Goal: Information Seeking & Learning: Learn about a topic

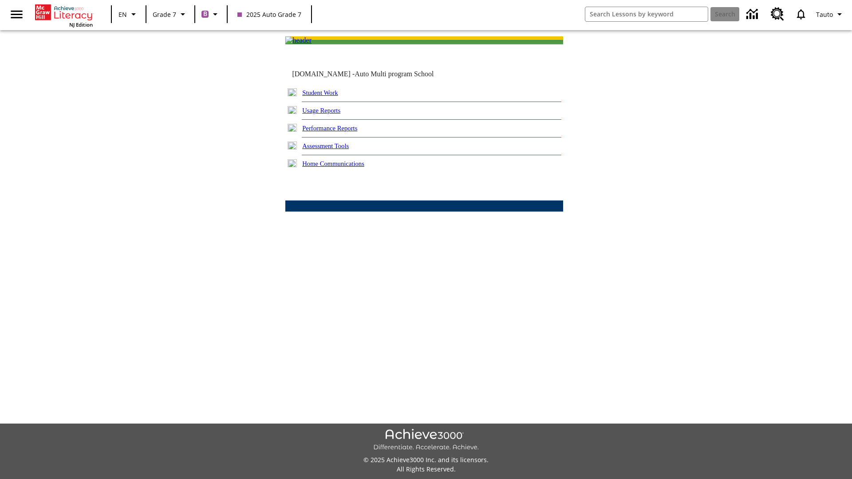
click at [339, 132] on link "Performance Reports" at bounding box center [329, 128] width 55 height 7
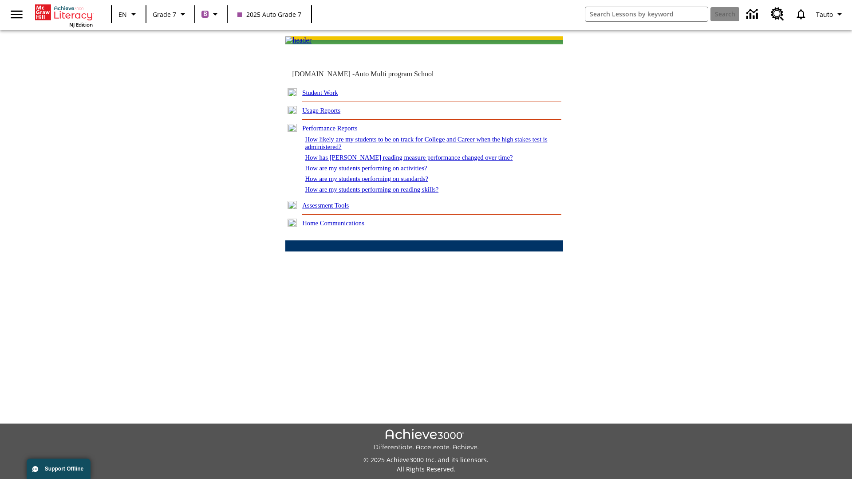
click at [403, 161] on link "How has [PERSON_NAME] reading measure performance changed over time?" at bounding box center [409, 157] width 208 height 7
